Goal: Task Accomplishment & Management: Use online tool/utility

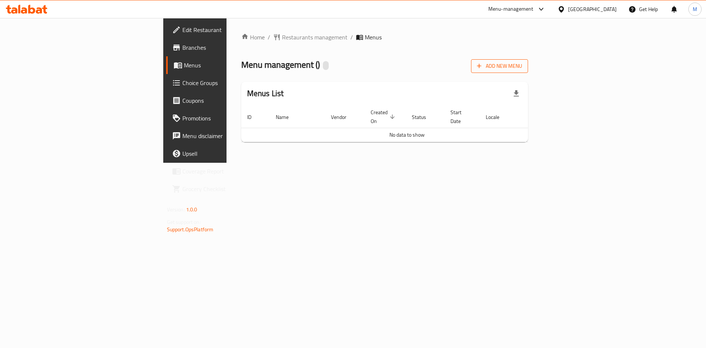
click at [522, 63] on span "Add New Menu" at bounding box center [499, 65] width 45 height 9
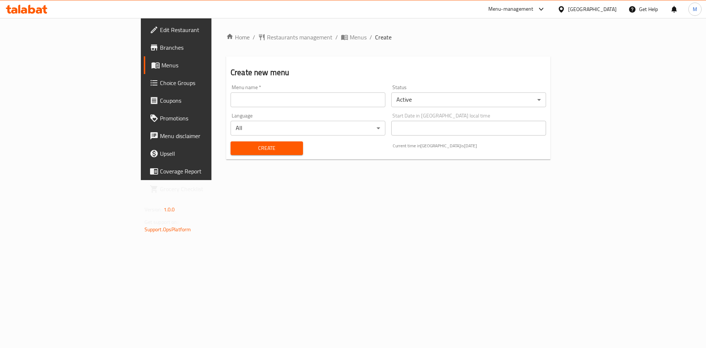
click at [546, 88] on div "Status Active ​" at bounding box center [468, 96] width 155 height 22
click at [284, 85] on div "Menu name   * Menu name *" at bounding box center [308, 96] width 155 height 22
click at [231, 100] on input "text" at bounding box center [308, 99] width 155 height 15
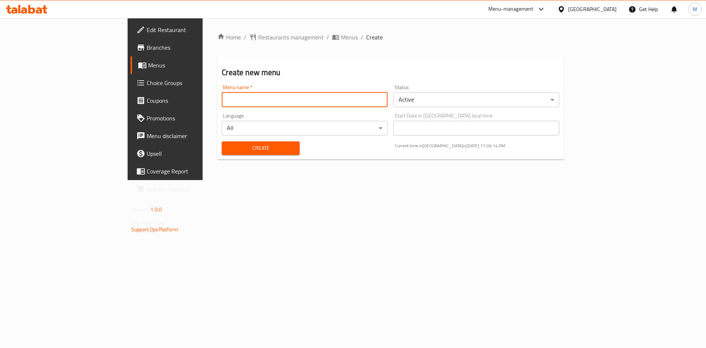
type input "new"
click at [228, 146] on span "Create" at bounding box center [261, 147] width 66 height 9
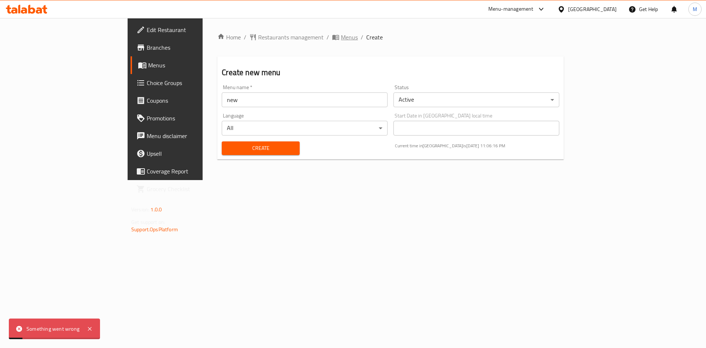
click at [341, 36] on span "Menus" at bounding box center [349, 37] width 17 height 9
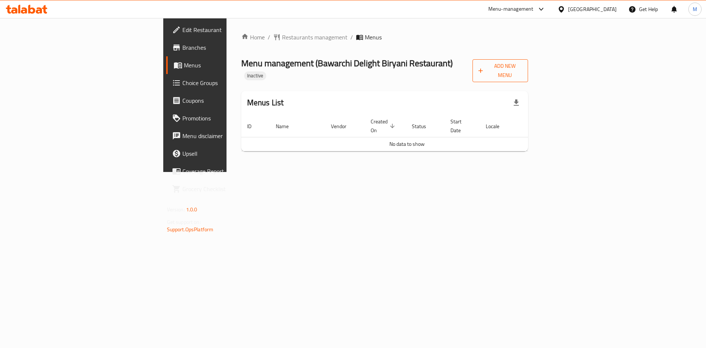
click at [523, 70] on span "Add New Menu" at bounding box center [501, 70] width 44 height 18
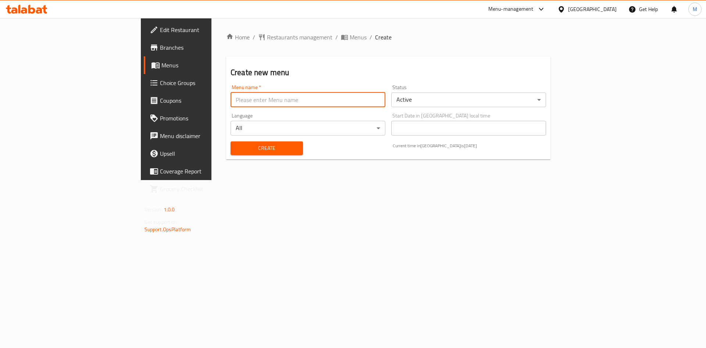
click at [256, 101] on input "text" at bounding box center [308, 99] width 155 height 15
type input "new"
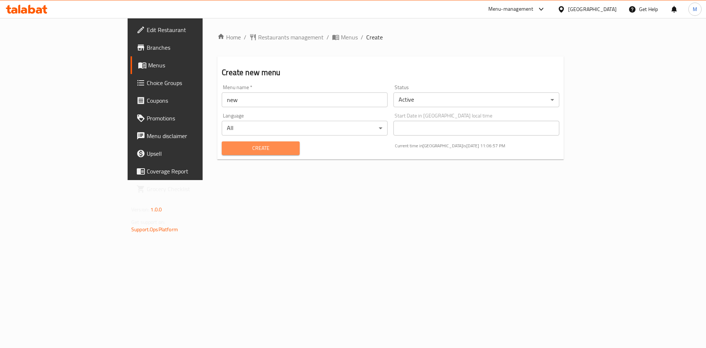
click at [222, 143] on button "Create" at bounding box center [261, 148] width 78 height 14
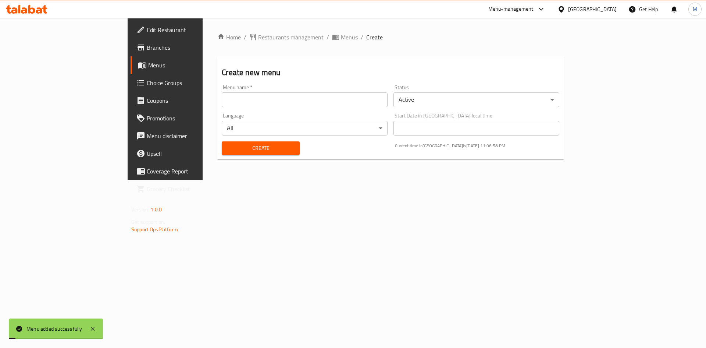
click at [341, 38] on span "Menus" at bounding box center [349, 37] width 17 height 9
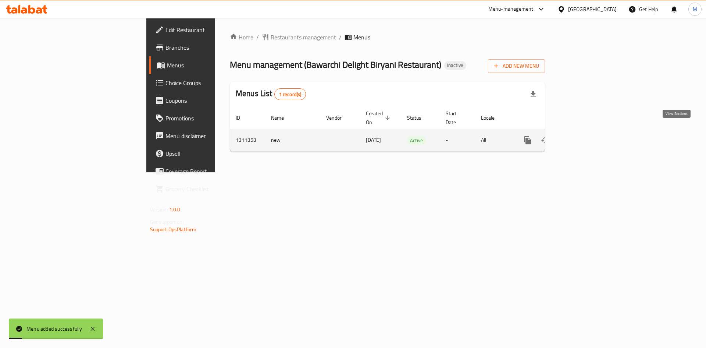
click at [590, 132] on link "enhanced table" at bounding box center [581, 140] width 18 height 18
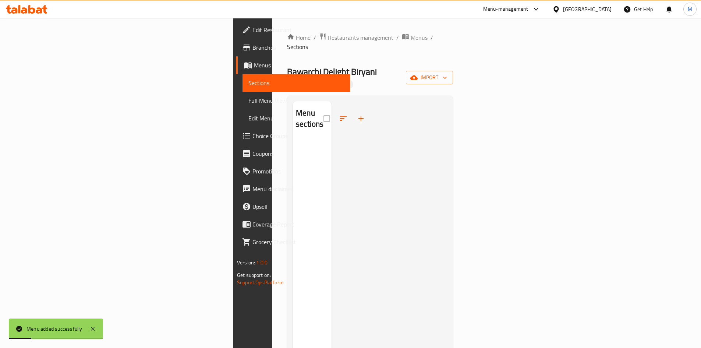
click at [453, 95] on div "Menu sections" at bounding box center [370, 274] width 166 height 359
click at [447, 73] on span "import" at bounding box center [429, 77] width 35 height 9
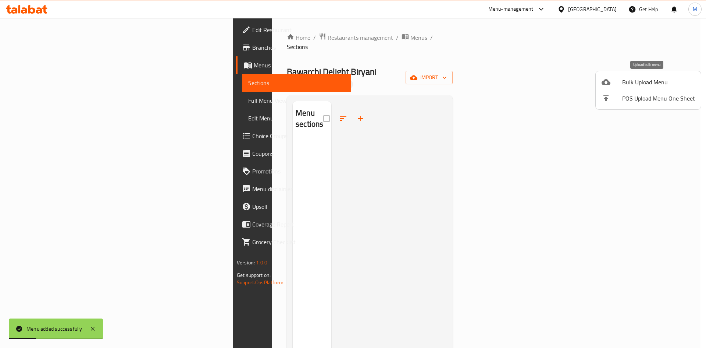
click at [629, 78] on span "Bulk Upload Menu" at bounding box center [658, 82] width 73 height 9
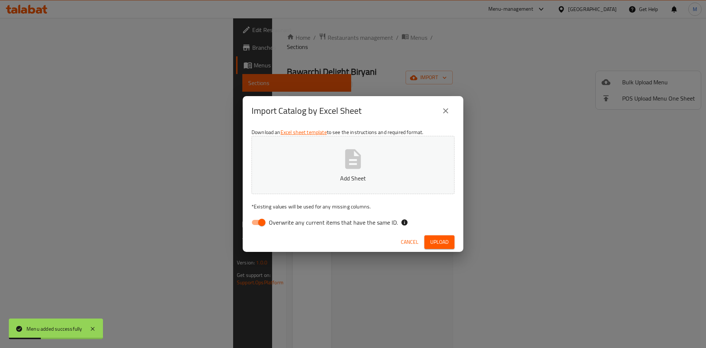
click at [434, 115] on div "Import Catalog by Excel Sheet" at bounding box center [353, 111] width 203 height 18
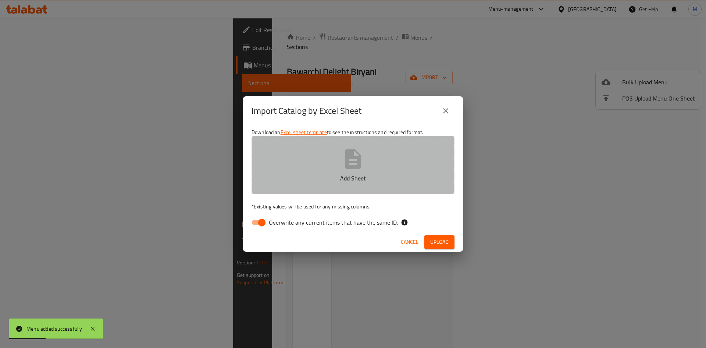
click at [399, 160] on button "Add Sheet" at bounding box center [353, 165] width 203 height 58
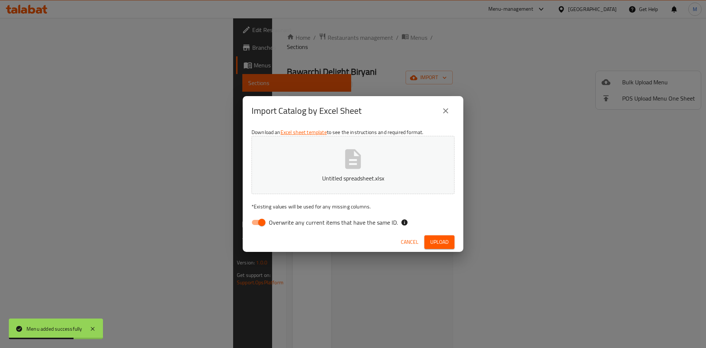
click at [335, 225] on span "Overwrite any current items that have the same ID." at bounding box center [333, 222] width 129 height 9
click at [283, 225] on input "Overwrite any current items that have the same ID." at bounding box center [262, 222] width 42 height 14
checkbox input "false"
click at [448, 243] on span "Upload" at bounding box center [439, 241] width 18 height 9
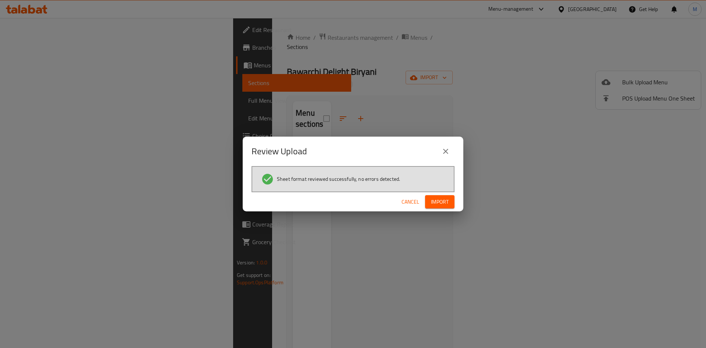
click at [452, 198] on button "Import" at bounding box center [439, 202] width 29 height 14
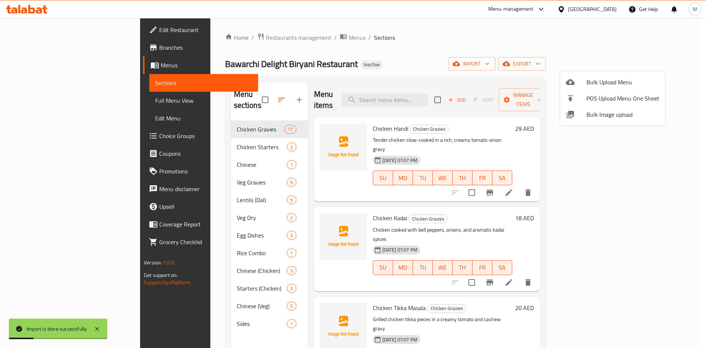
click at [92, 101] on div at bounding box center [353, 174] width 706 height 348
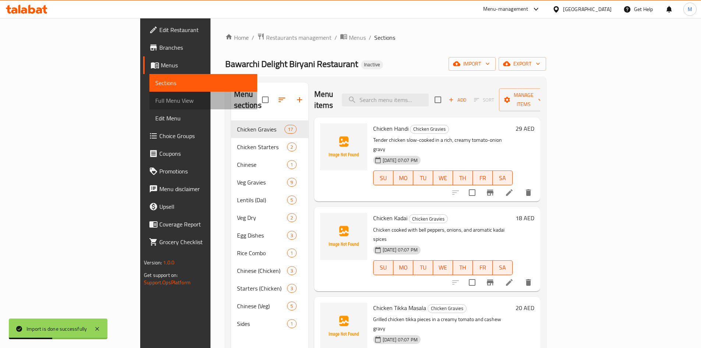
click at [155, 101] on span "Full Menu View" at bounding box center [203, 100] width 96 height 9
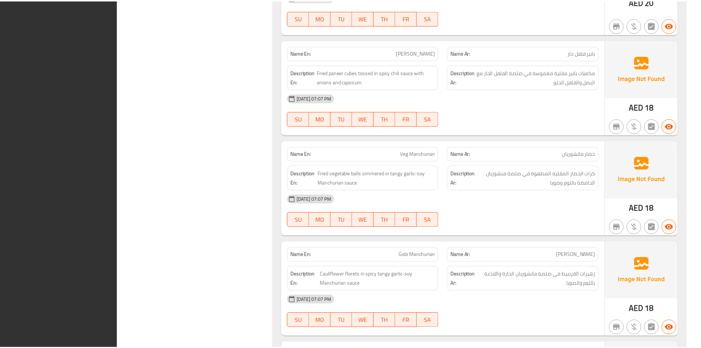
scroll to position [5425, 0]
